Goal: Information Seeking & Learning: Find contact information

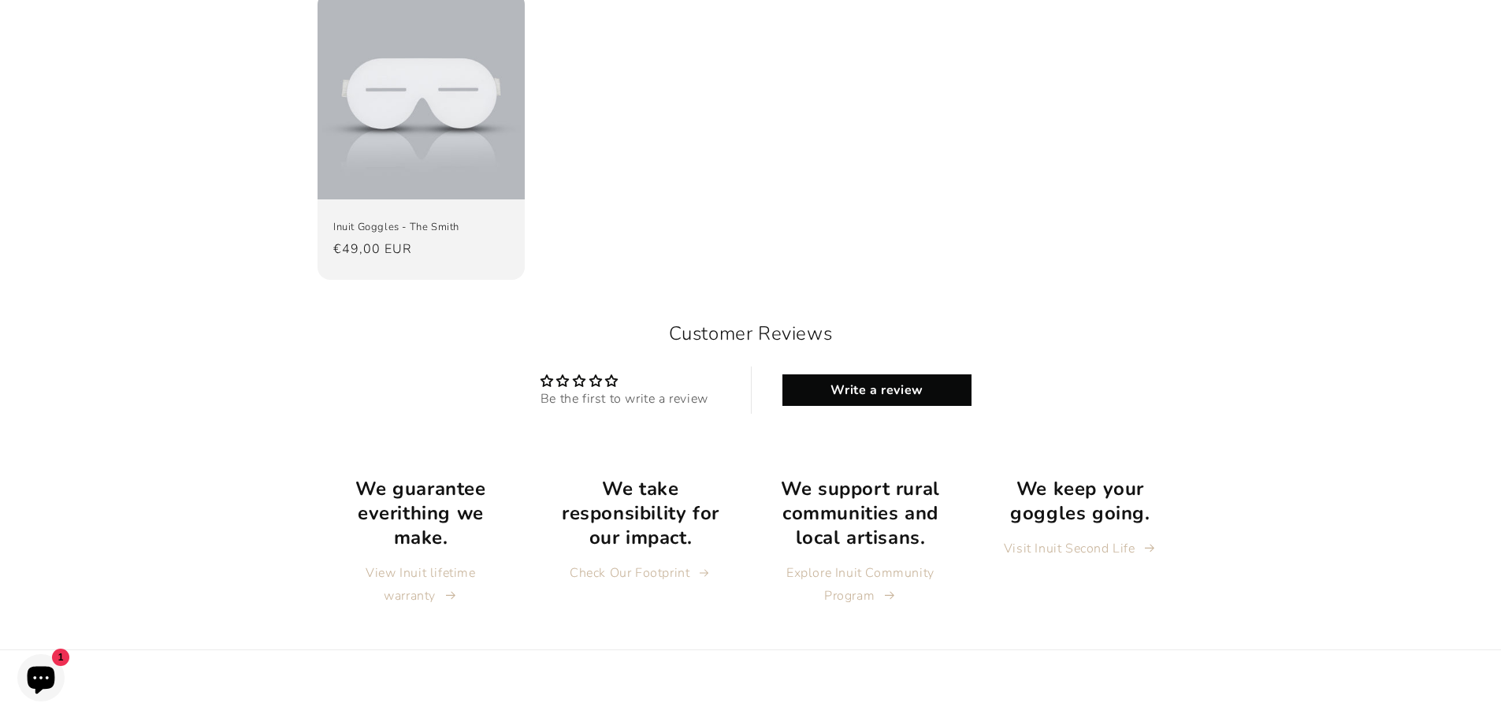
scroll to position [1661, 0]
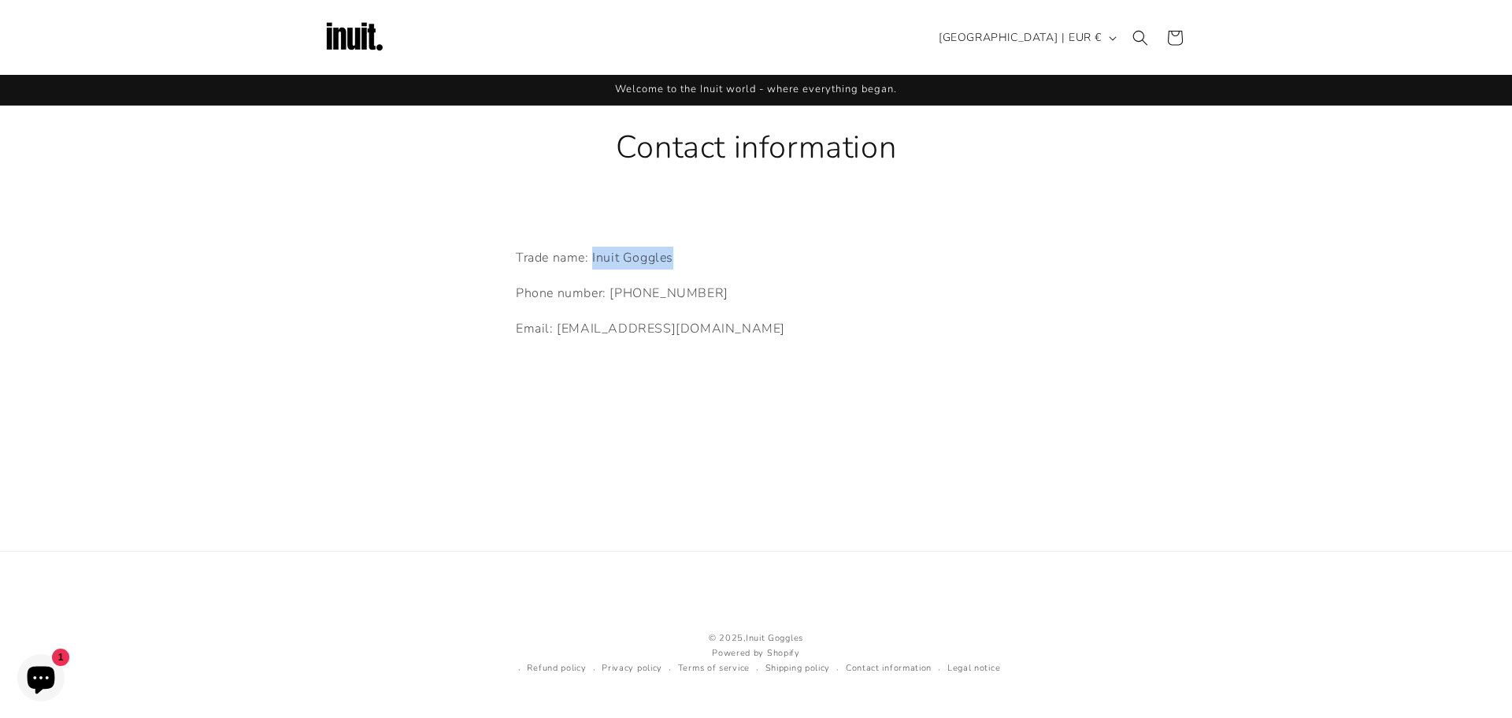
drag, startPoint x: 692, startPoint y: 253, endPoint x: 603, endPoint y: 251, distance: 88.2
click at [603, 251] on p "Trade name: Inuit Goggles" at bounding box center [756, 258] width 480 height 23
copy p "Inuit Goggles"
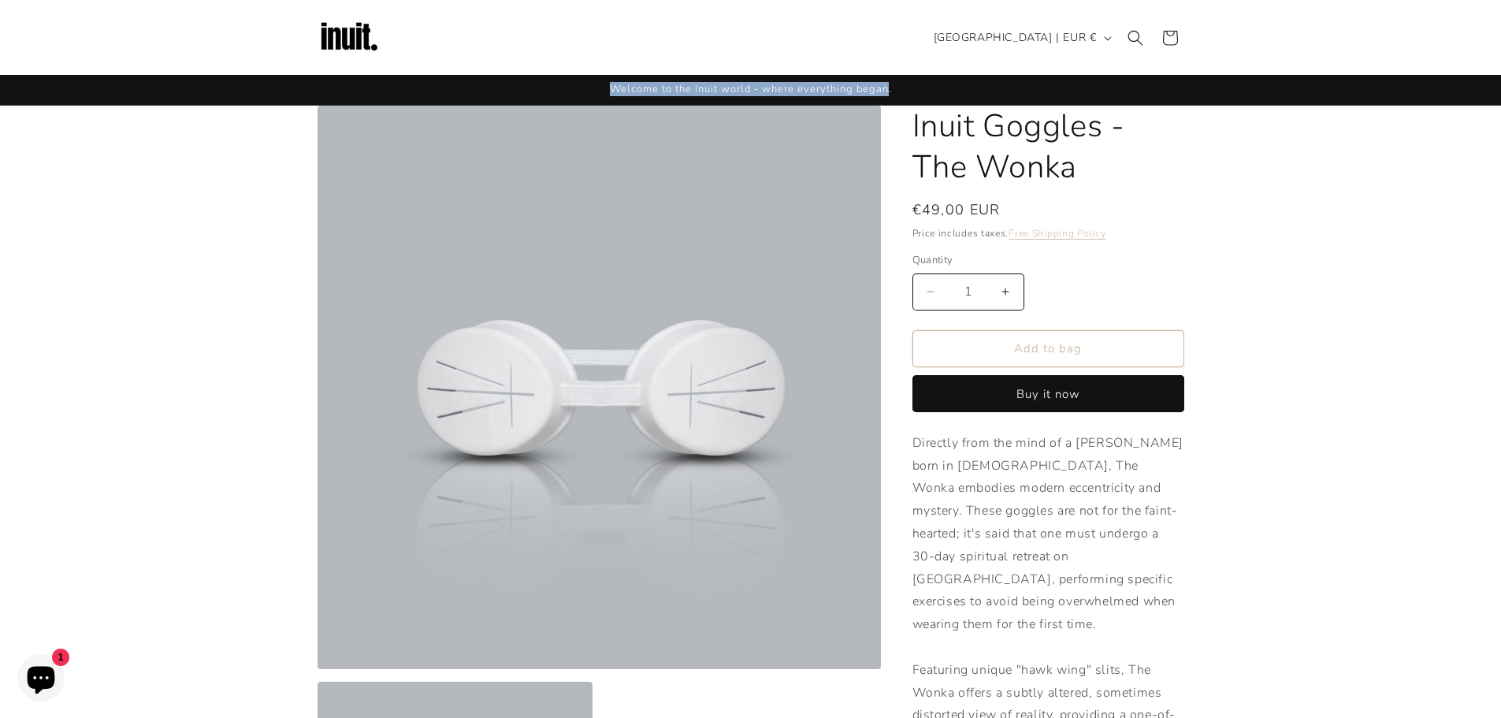
drag, startPoint x: 609, startPoint y: 87, endPoint x: 890, endPoint y: 95, distance: 281.3
click at [890, 95] on span "Welcome to the Inuit world - where everything began." at bounding box center [751, 89] width 282 height 14
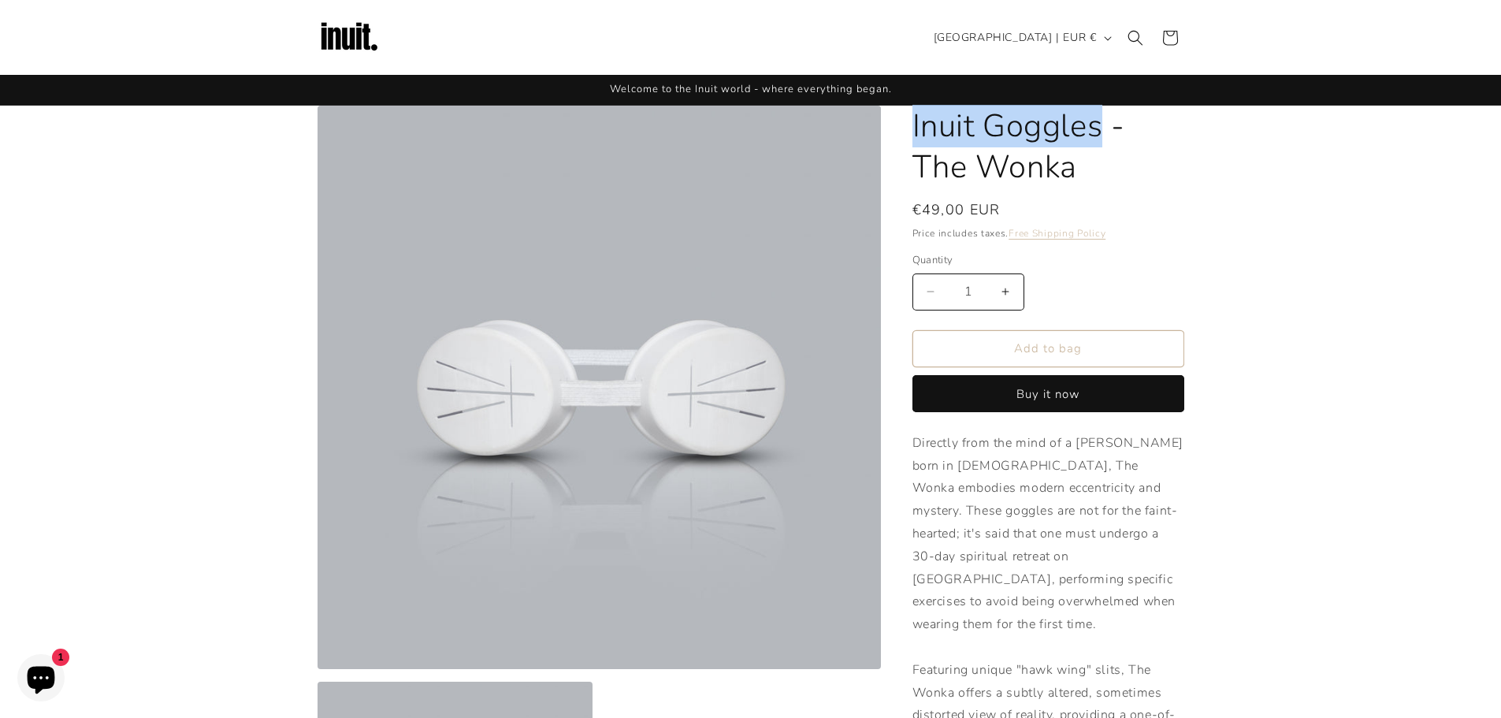
drag, startPoint x: 914, startPoint y: 123, endPoint x: 1097, endPoint y: 128, distance: 183.6
click at [1097, 128] on h1 "Inuit Goggles - The Wonka" at bounding box center [1048, 147] width 272 height 82
copy h1 "Inuit Goggles"
click at [354, 33] on img at bounding box center [348, 37] width 63 height 63
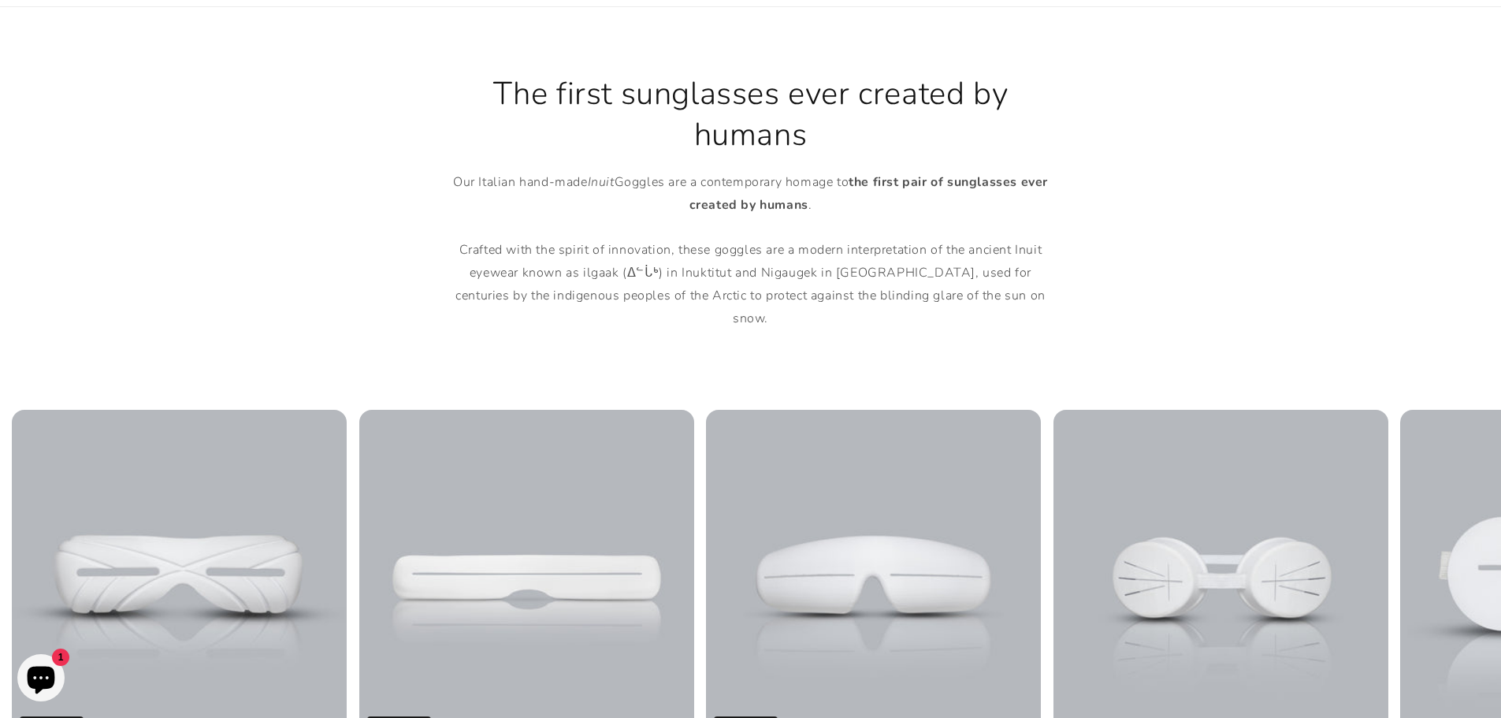
scroll to position [709, 0]
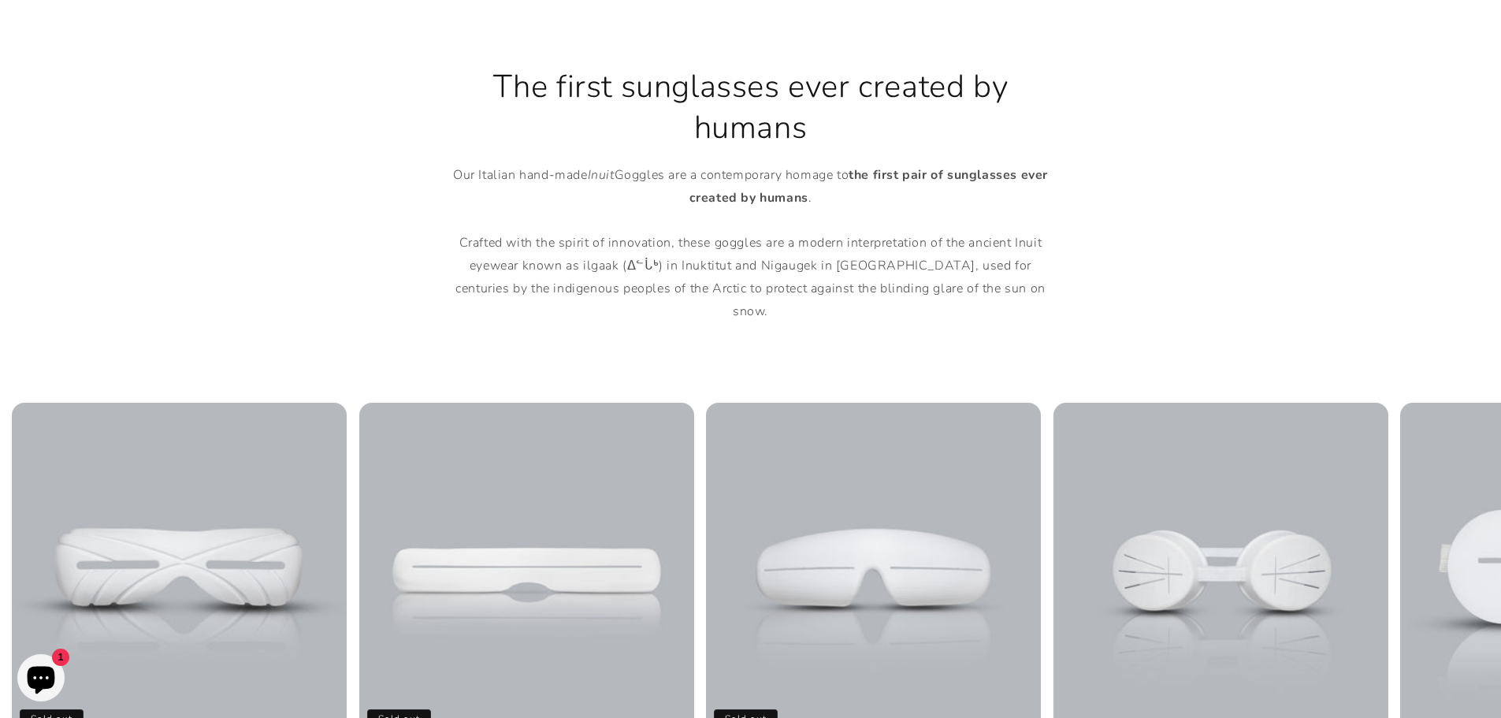
drag, startPoint x: 498, startPoint y: 87, endPoint x: 815, endPoint y: 124, distance: 319.6
click at [815, 124] on h2 "The first sunglasses ever created by humans" at bounding box center [750, 107] width 614 height 82
copy h2 "The first sunglasses ever created by humans"
click at [807, 106] on h2 "The first sunglasses ever created by humans" at bounding box center [750, 107] width 614 height 82
drag, startPoint x: 497, startPoint y: 71, endPoint x: 968, endPoint y: 80, distance: 471.1
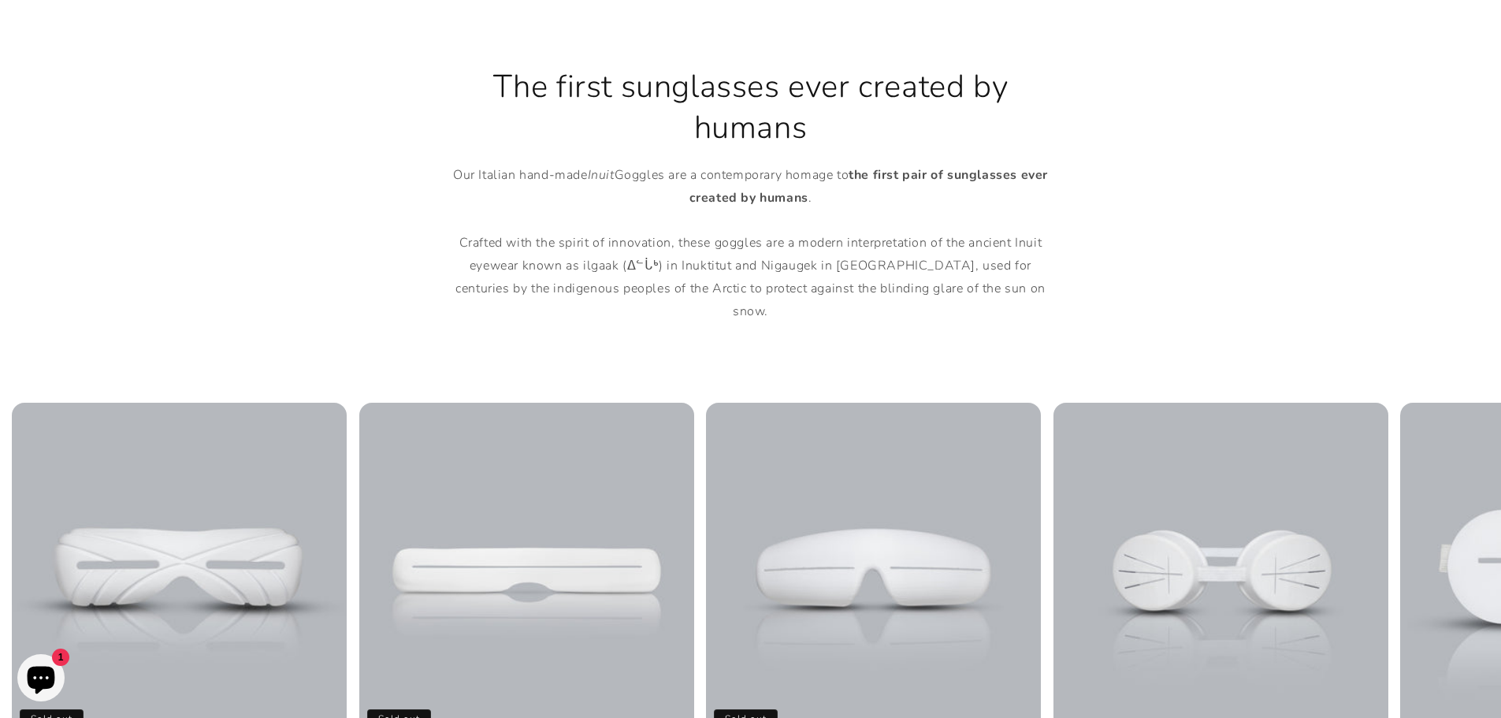
click at [968, 80] on h2 "The first sunglasses ever created by humans" at bounding box center [750, 107] width 614 height 82
copy h2 "The first sunglasses ever created"
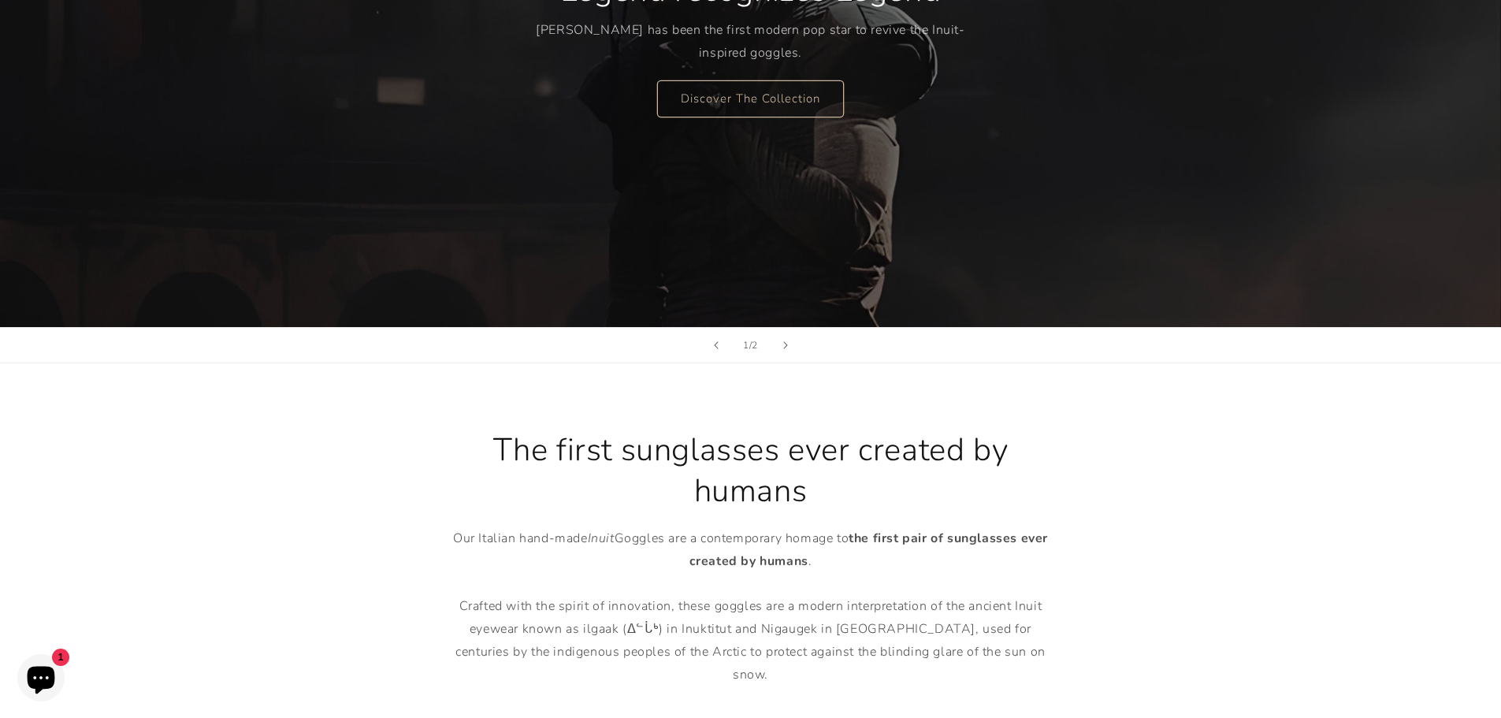
scroll to position [394, 0]
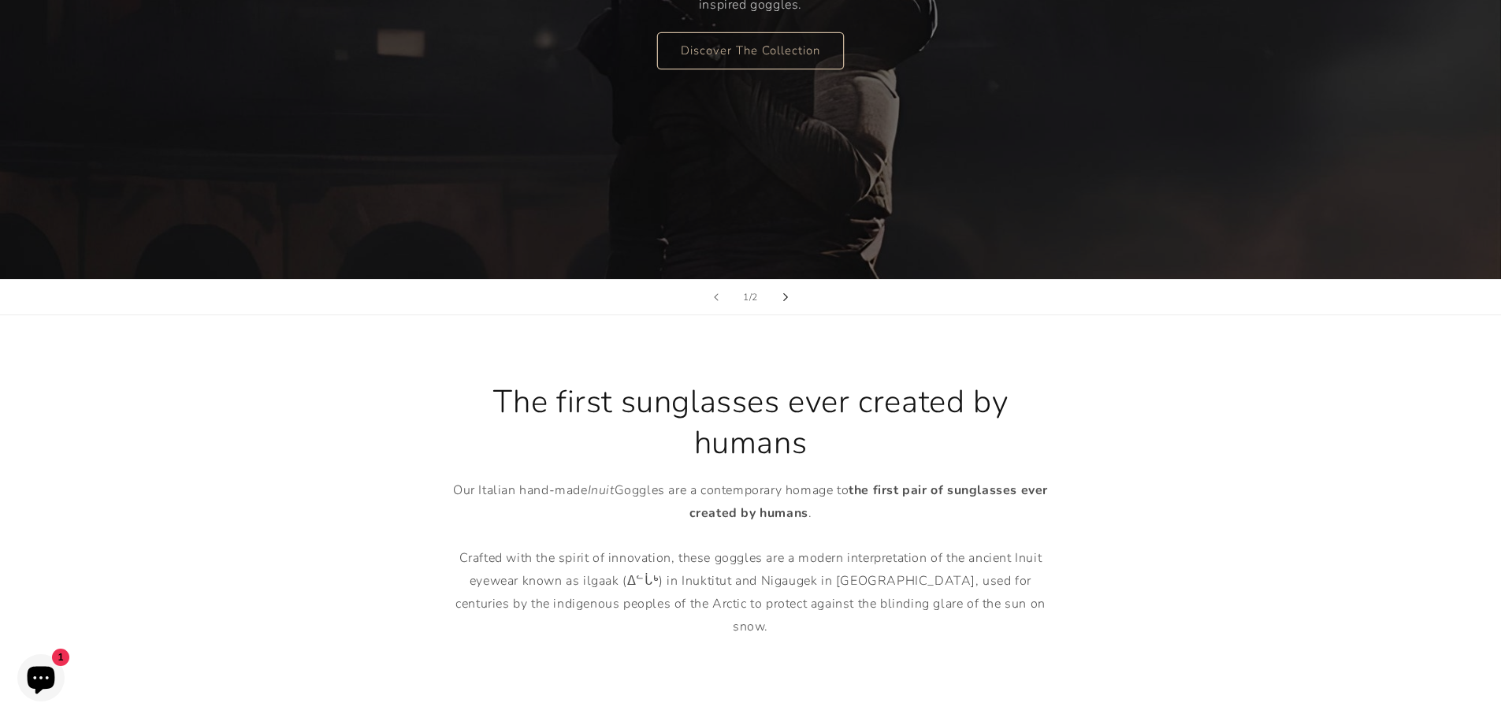
click at [787, 295] on icon "Next slide" at bounding box center [785, 297] width 6 height 9
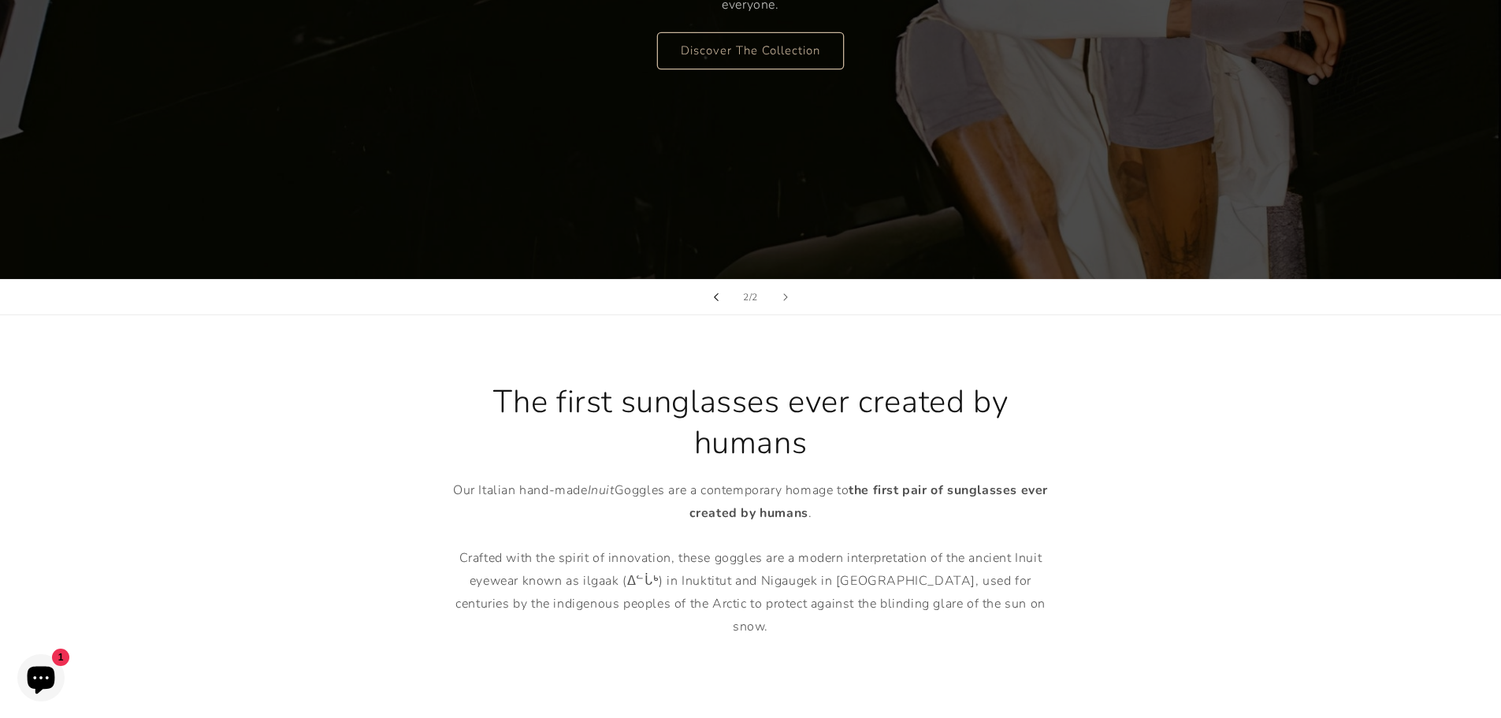
click at [718, 299] on icon "Previous slide" at bounding box center [716, 297] width 6 height 9
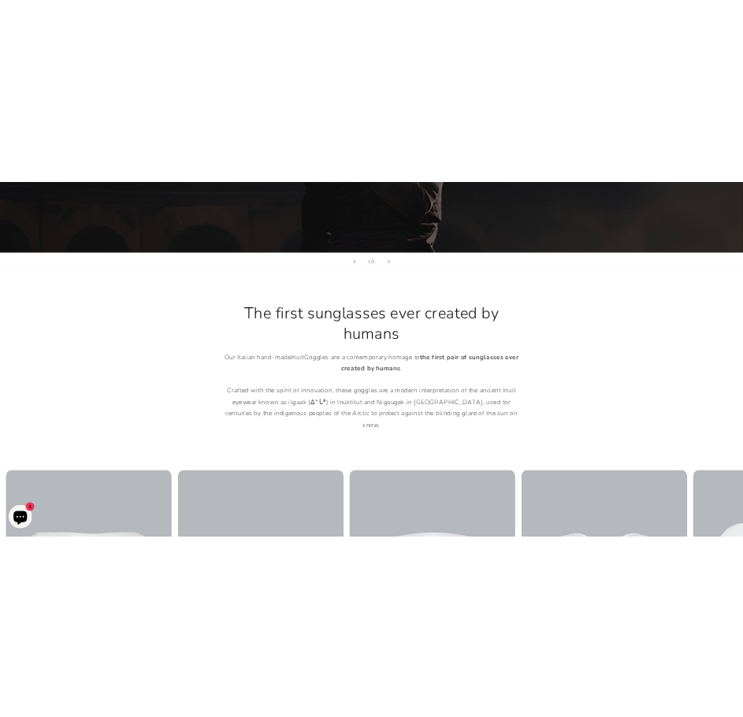
scroll to position [551, 0]
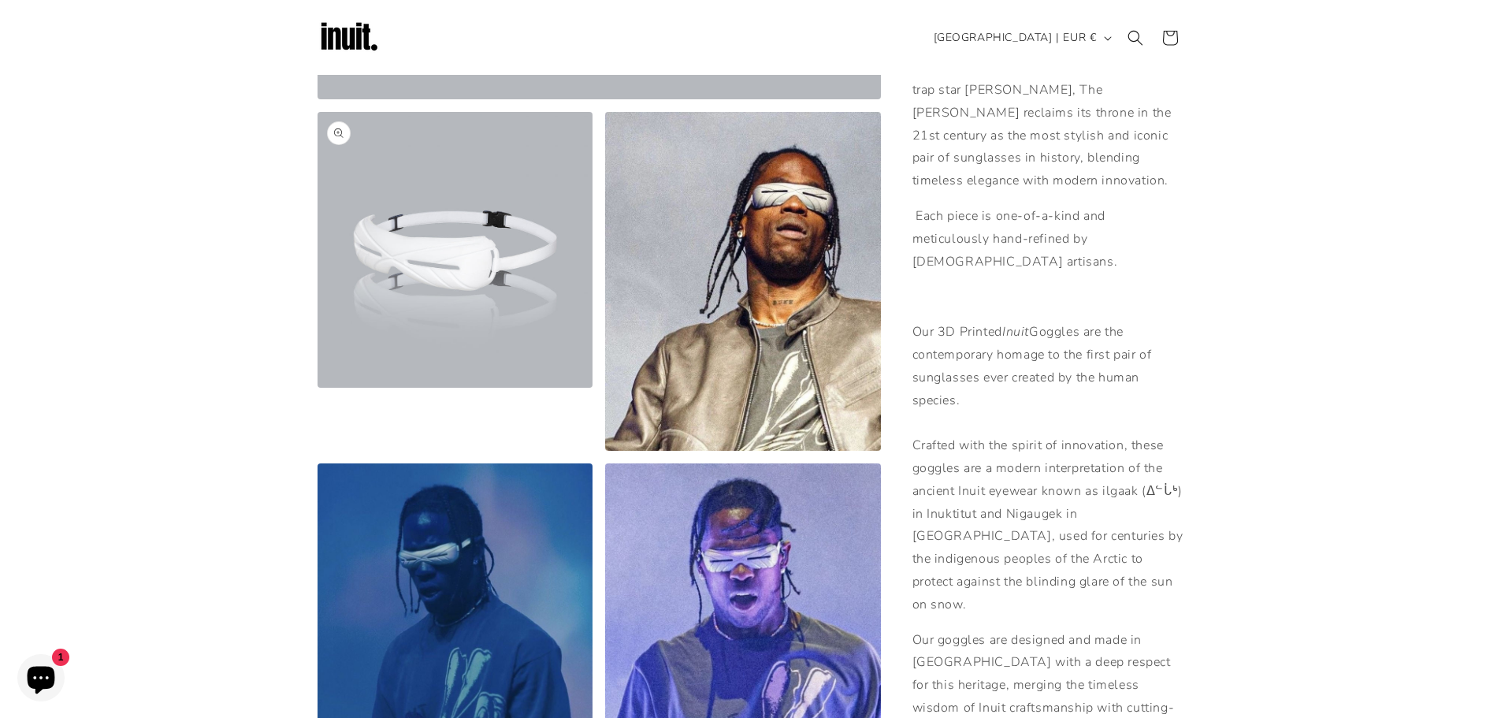
scroll to position [551, 0]
